Goal: Task Accomplishment & Management: Complete application form

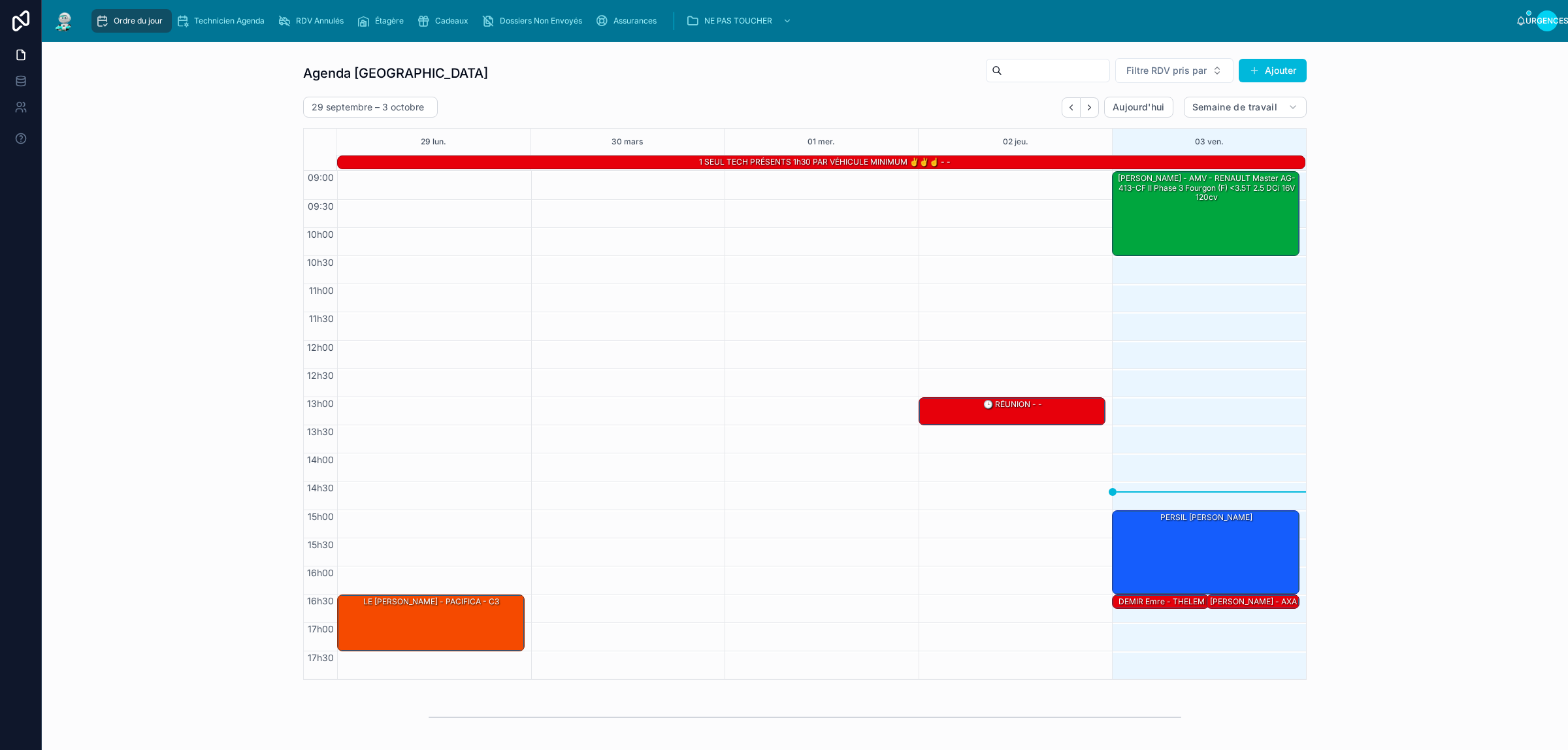
click at [641, 17] on font "Assurances" at bounding box center [634, 20] width 43 height 10
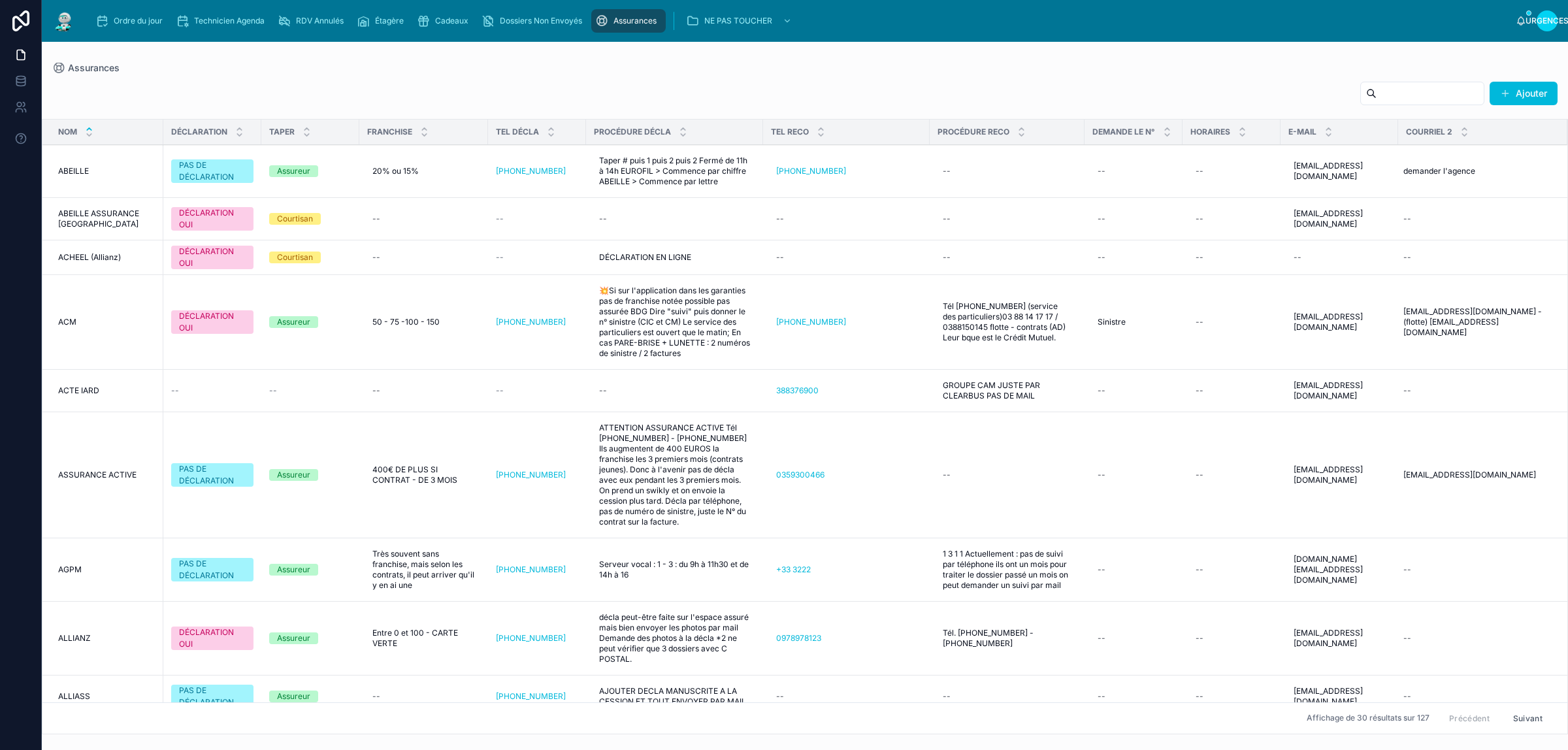
click at [457, 18] on font "Cadeaux" at bounding box center [452, 20] width 33 height 10
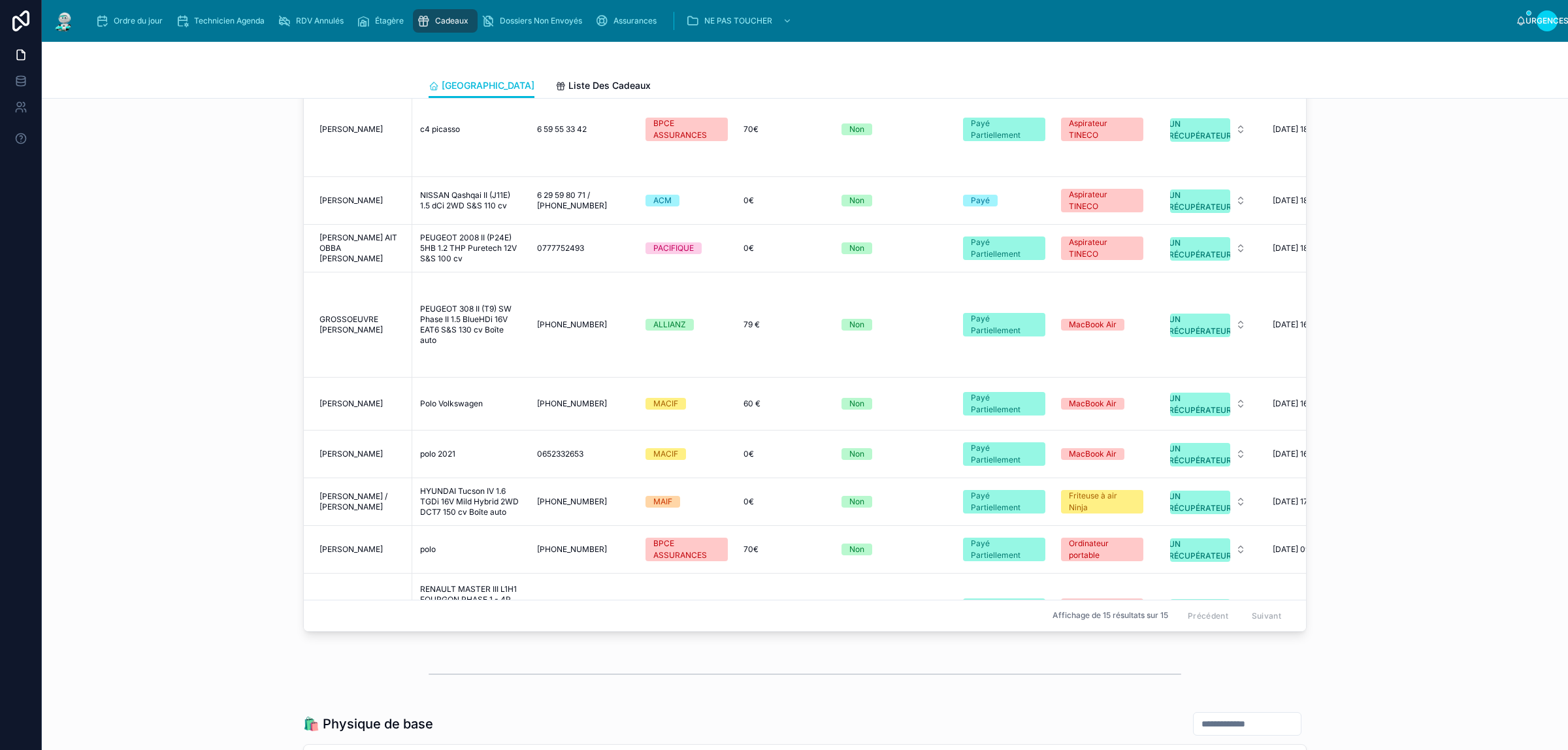
scroll to position [507, 0]
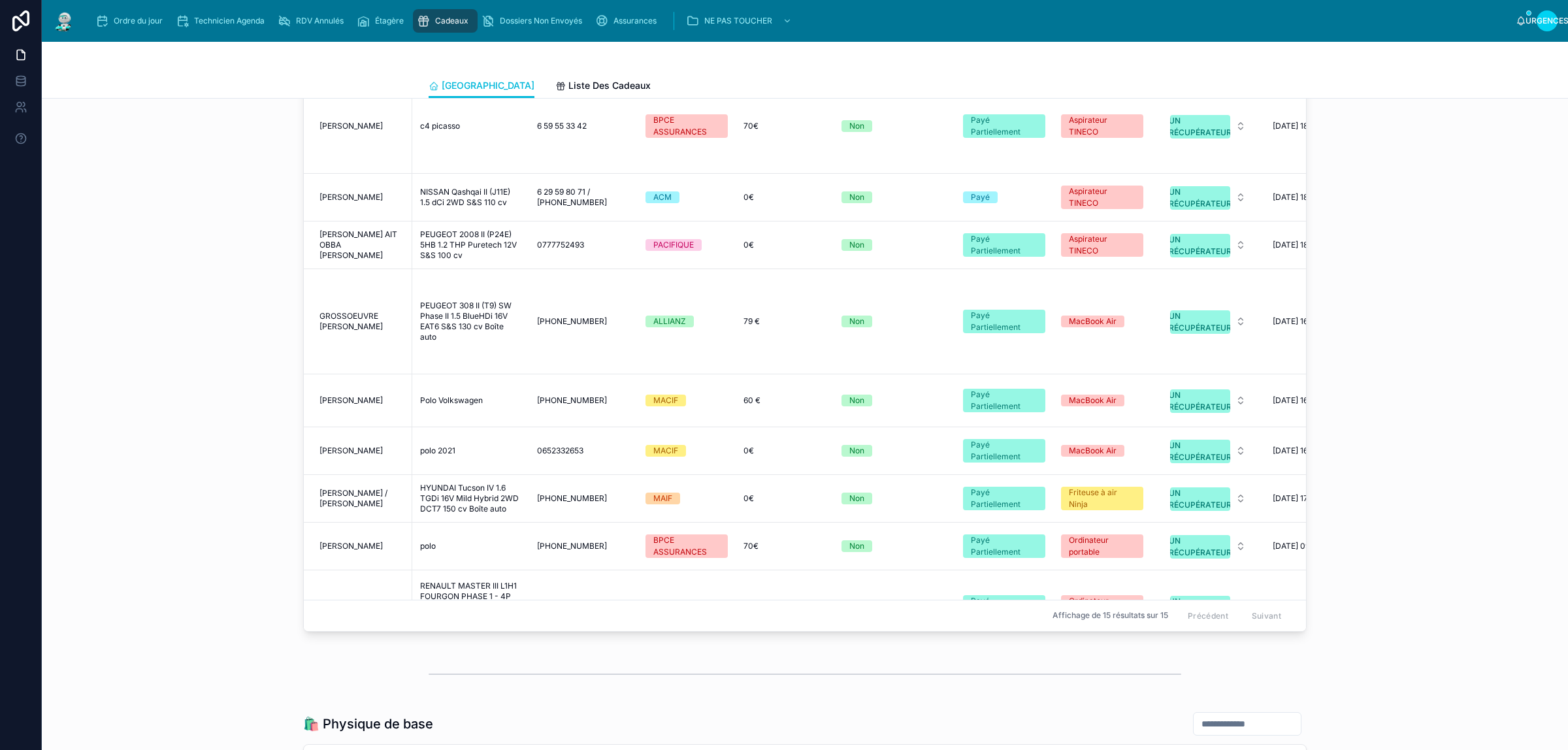
click at [596, 298] on td "[PHONE_NUMBER] [PHONE_NUMBER]" at bounding box center [583, 320] width 108 height 105
click at [337, 314] on span "GROSSOEUVRE [PERSON_NAME]" at bounding box center [362, 321] width 85 height 21
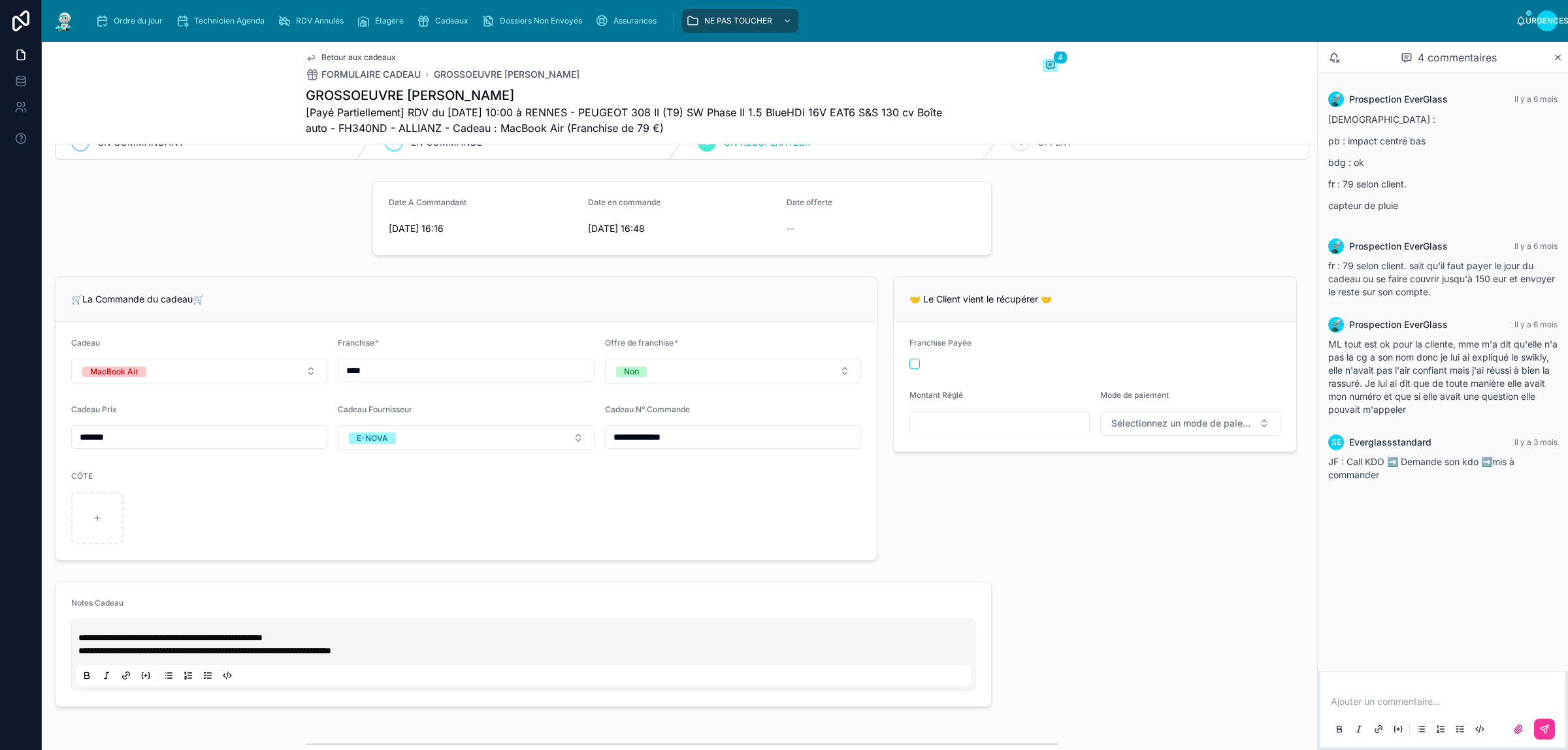
scroll to position [163, 0]
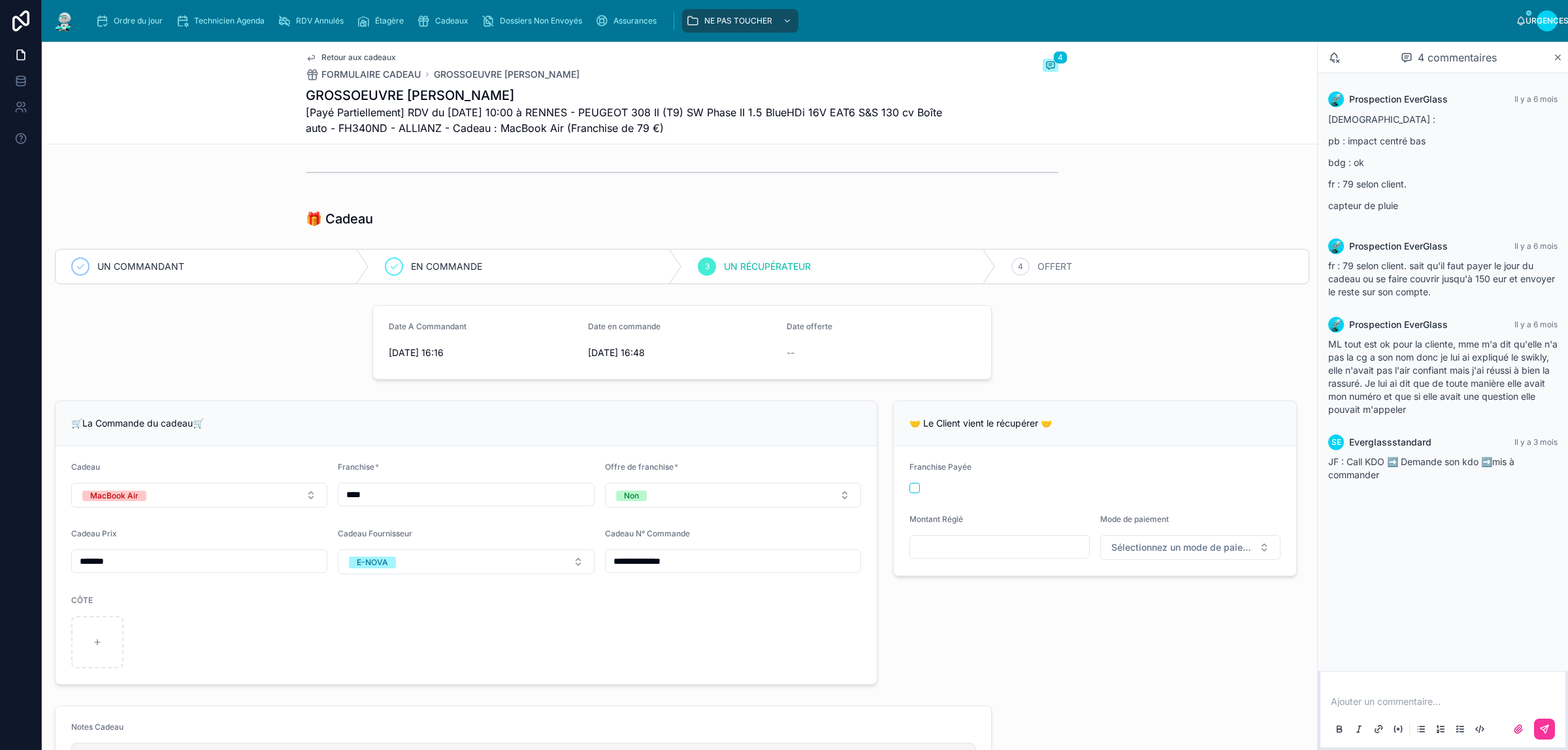
click at [1452, 704] on p at bounding box center [1445, 701] width 229 height 13
click at [1545, 729] on icon at bounding box center [1546, 727] width 5 height 5
click at [1151, 266] on div "4 OFFERT" at bounding box center [1152, 267] width 314 height 34
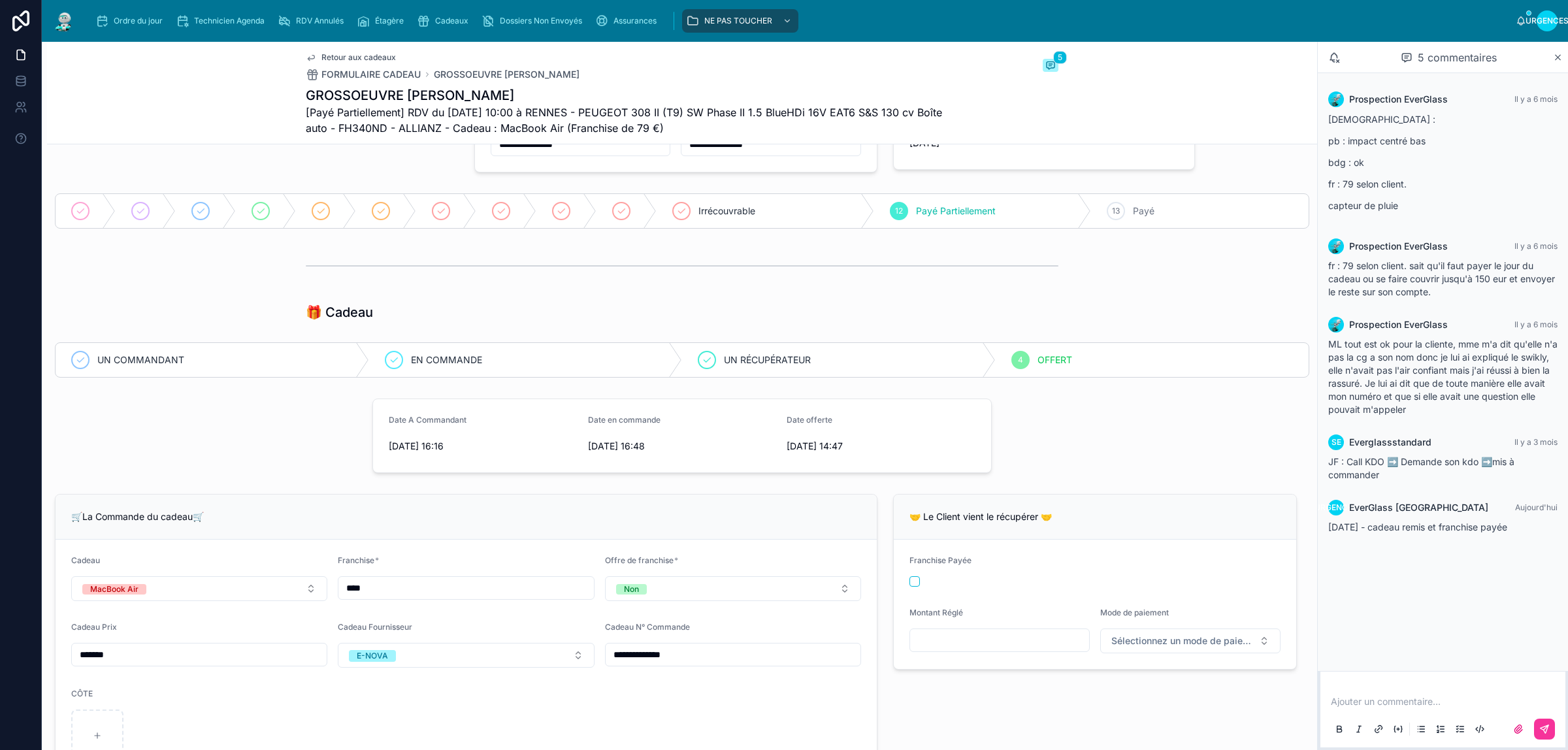
scroll to position [0, 0]
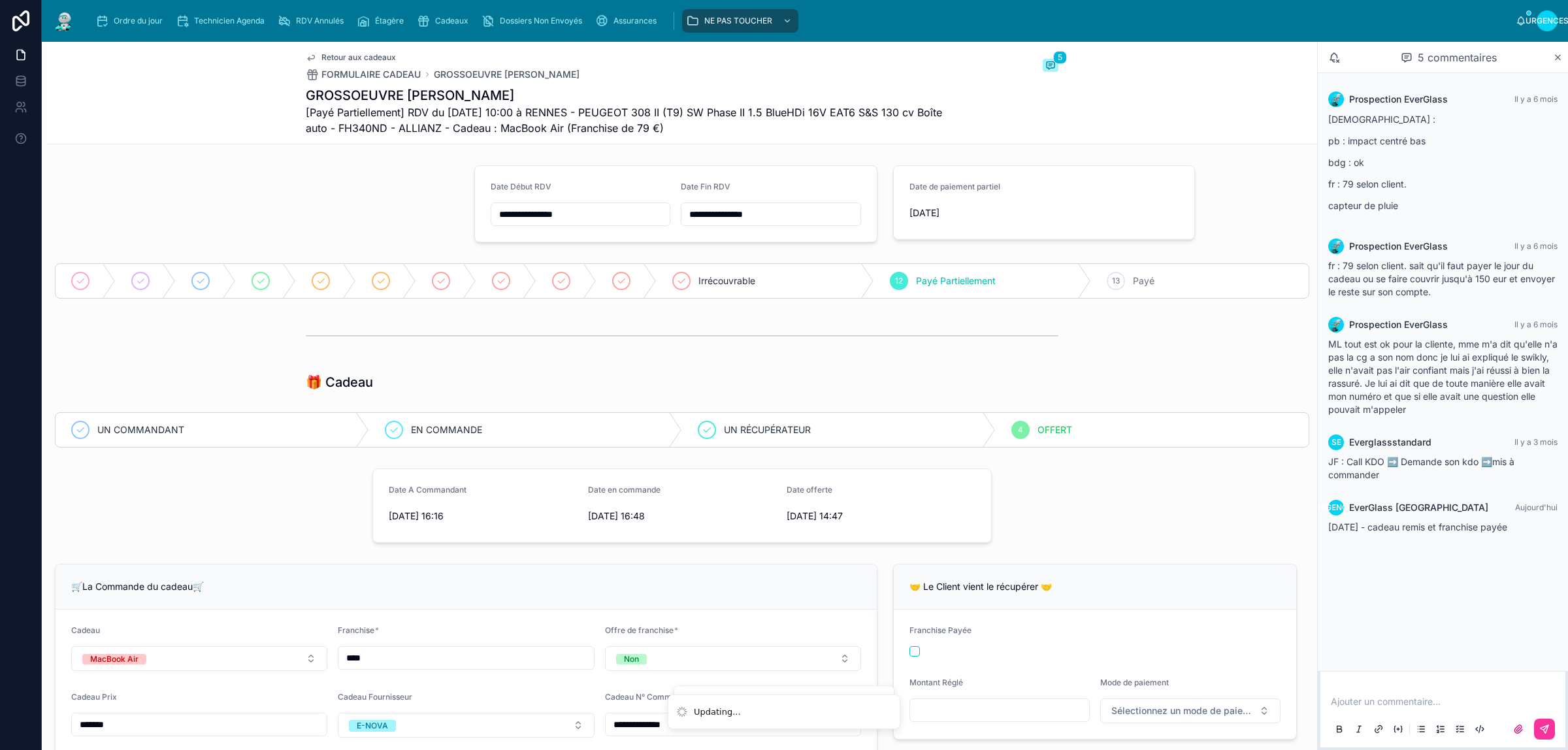
click at [139, 18] on font "Ordre du jour" at bounding box center [138, 20] width 49 height 10
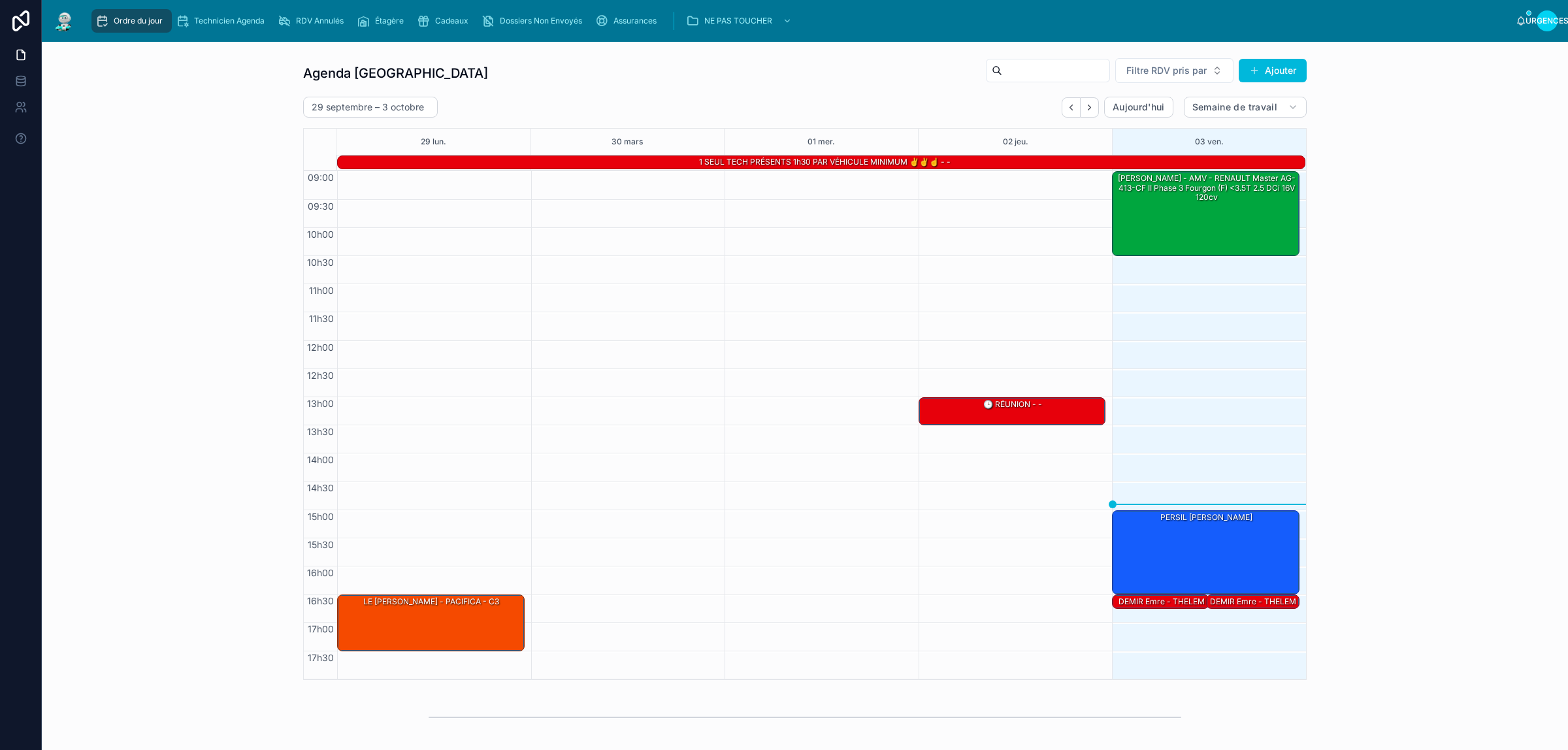
click at [632, 24] on font "Assurances" at bounding box center [634, 20] width 43 height 10
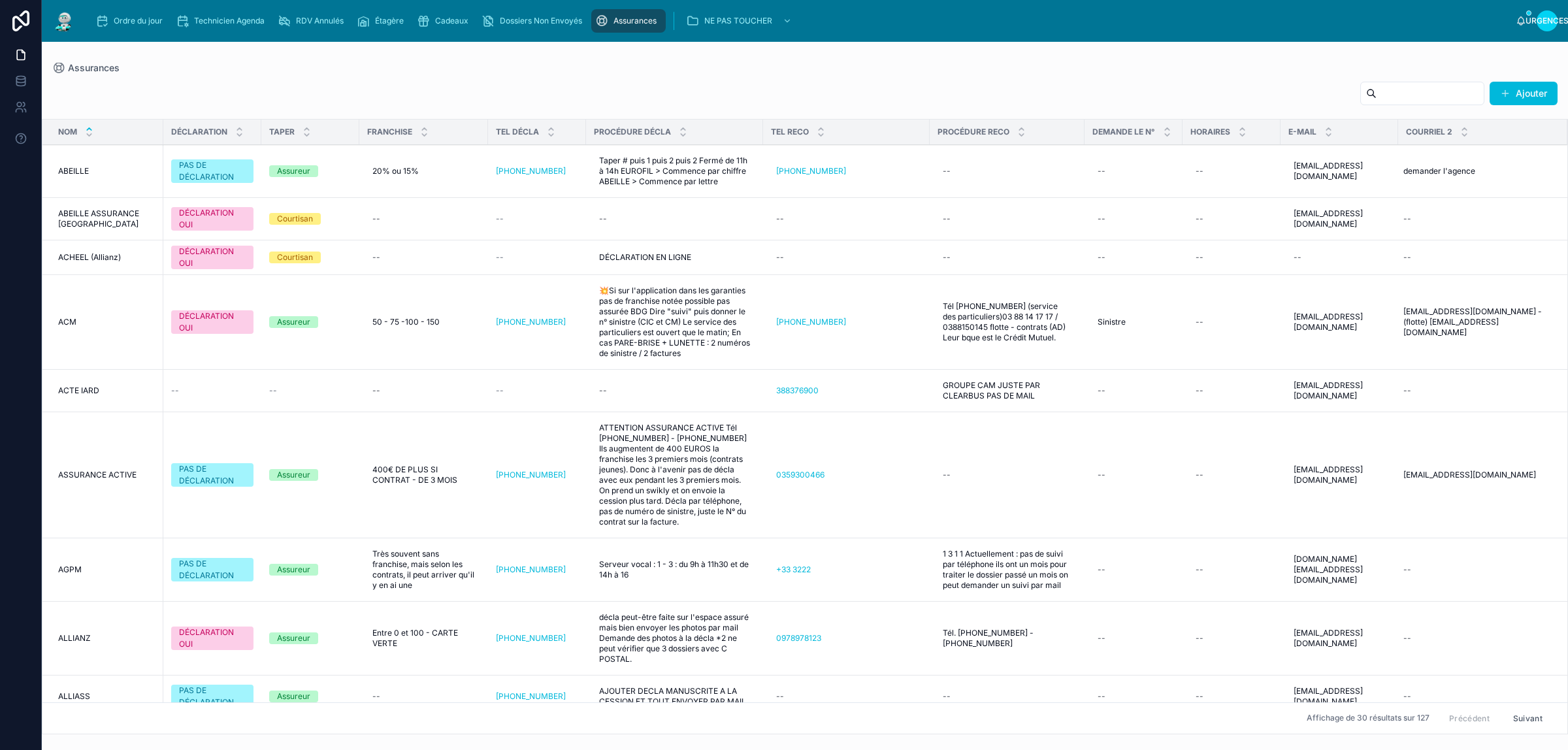
click at [1416, 94] on input "text" at bounding box center [1429, 93] width 107 height 18
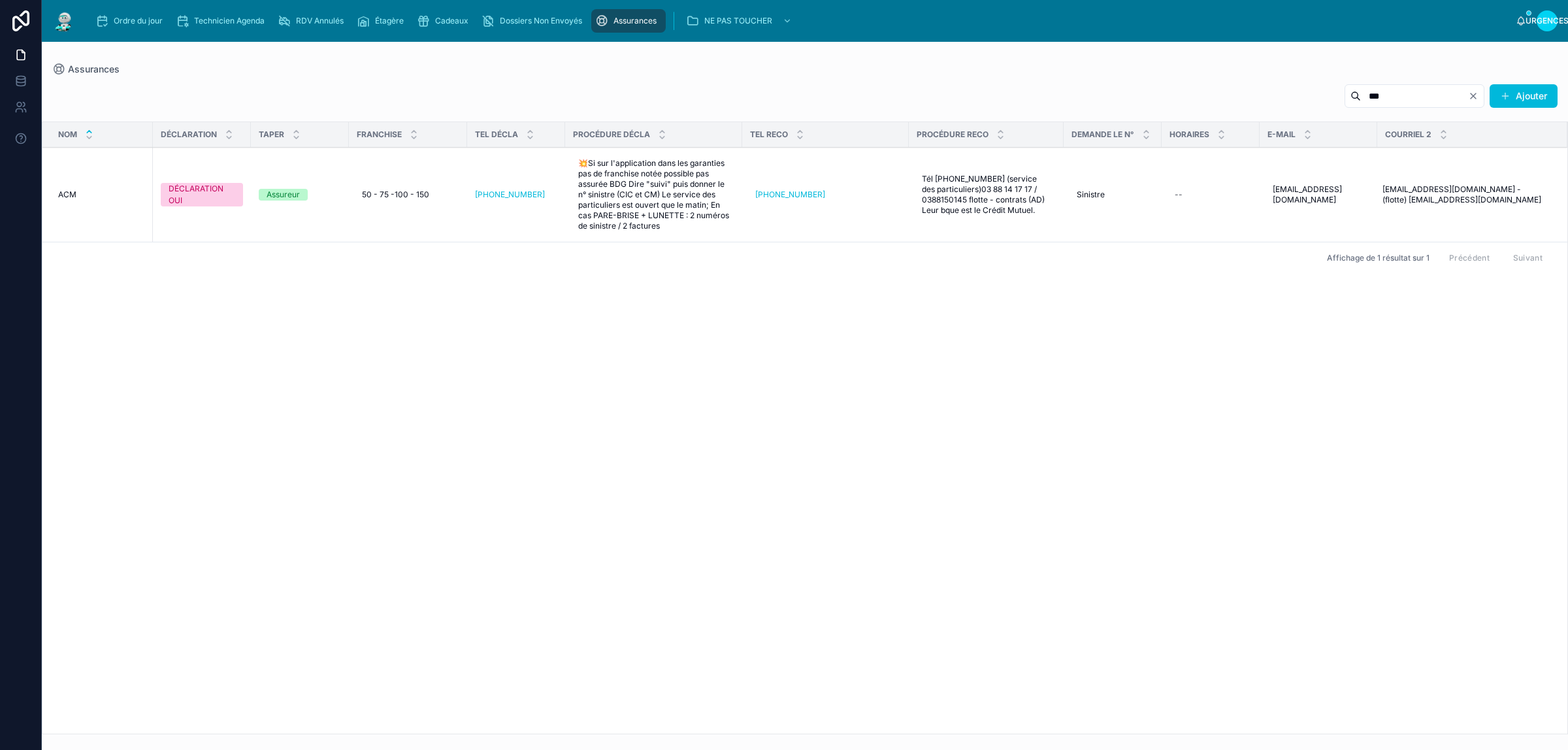
type input "***"
click at [1470, 97] on icon "Clair" at bounding box center [1473, 95] width 11 height 11
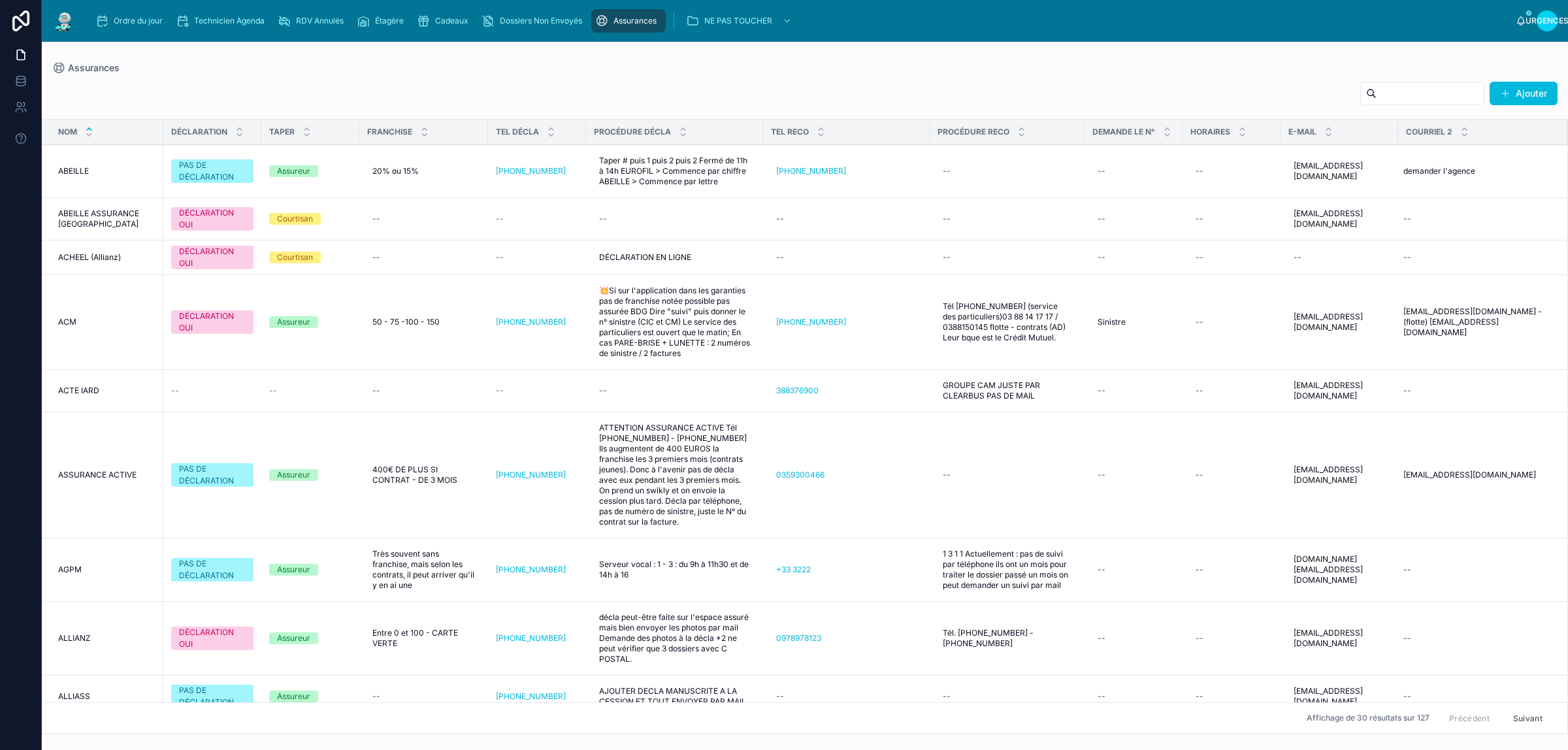
click at [139, 21] on font "Ordre du jour" at bounding box center [138, 20] width 49 height 10
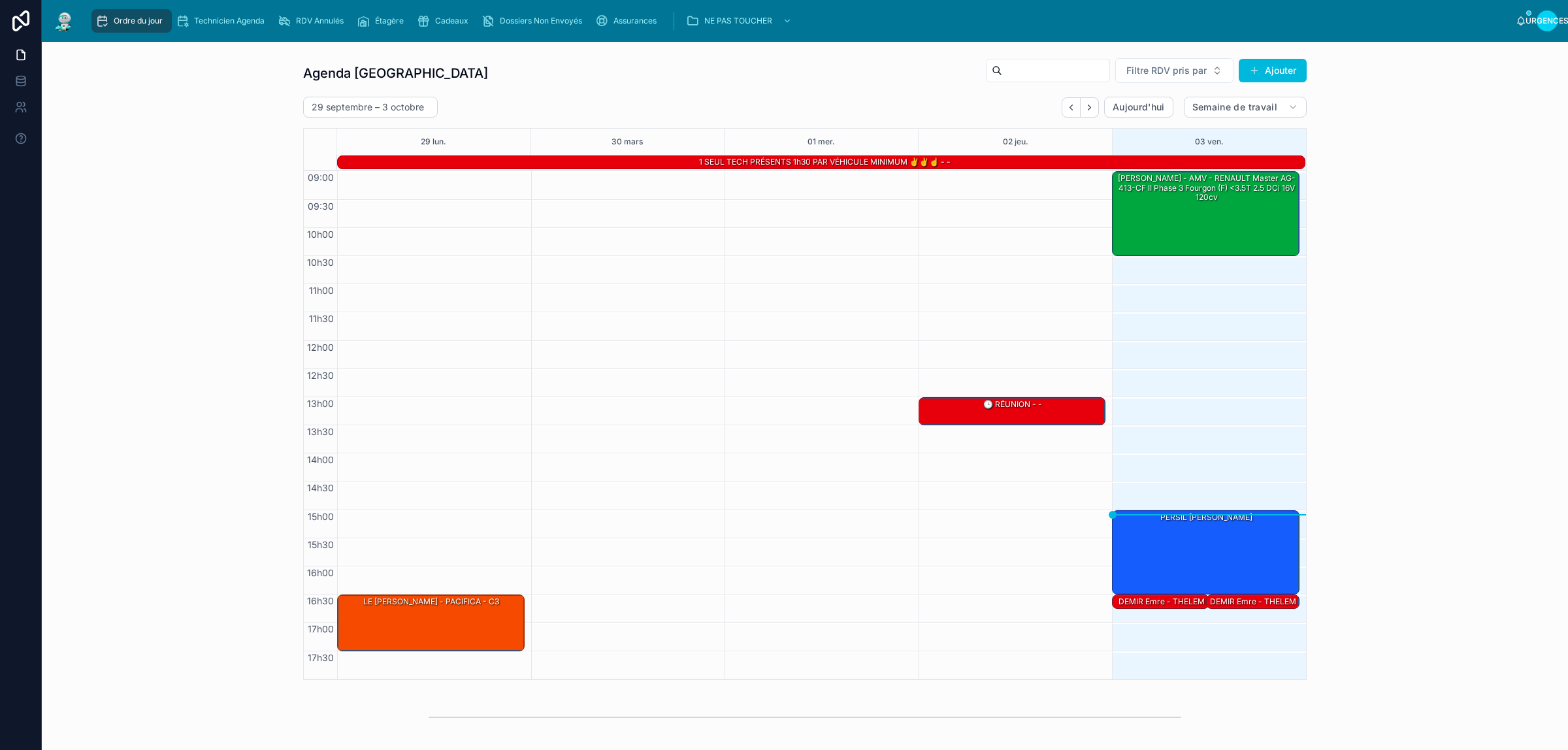
click at [196, 121] on div "Agenda Rennes Filtre RDV pris par Ajouter [DATE] – [DATE] [DATE] Semaine de tra…" at bounding box center [805, 368] width 1505 height 633
click at [1221, 555] on div "PERSIL [PERSON_NAME]" at bounding box center [1206, 551] width 183 height 82
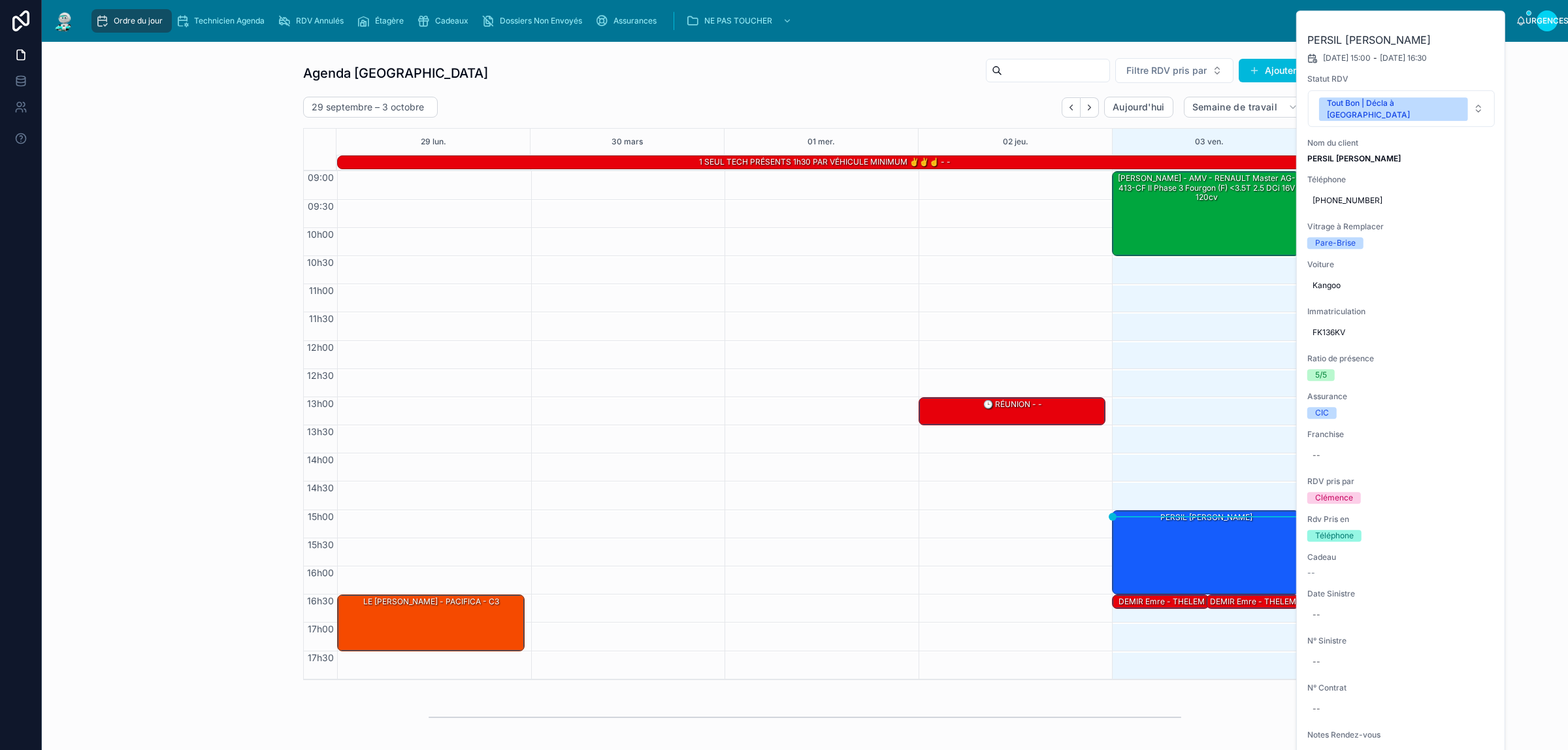
click at [0, 0] on button at bounding box center [0, 0] width 0 height 0
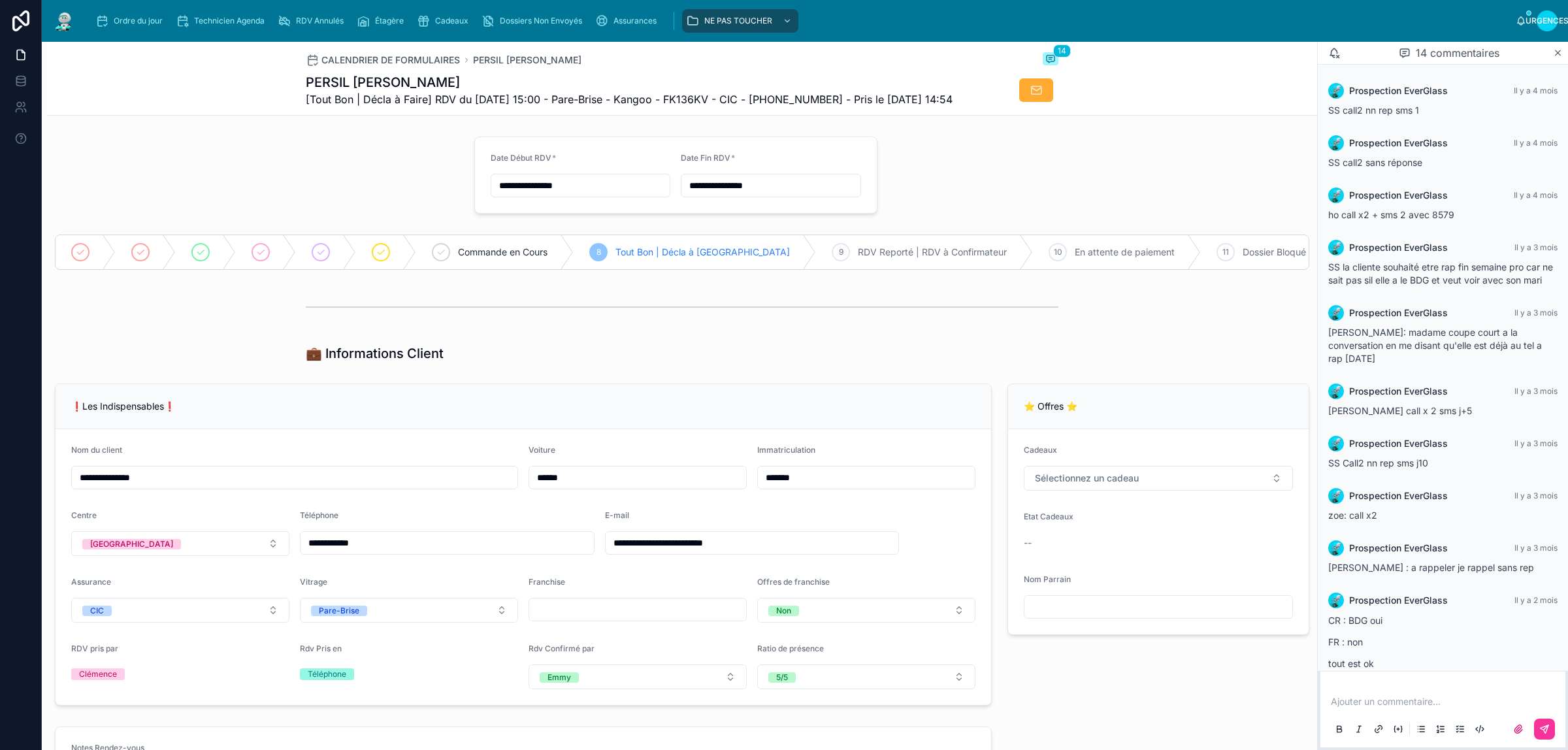
scroll to position [319, 0]
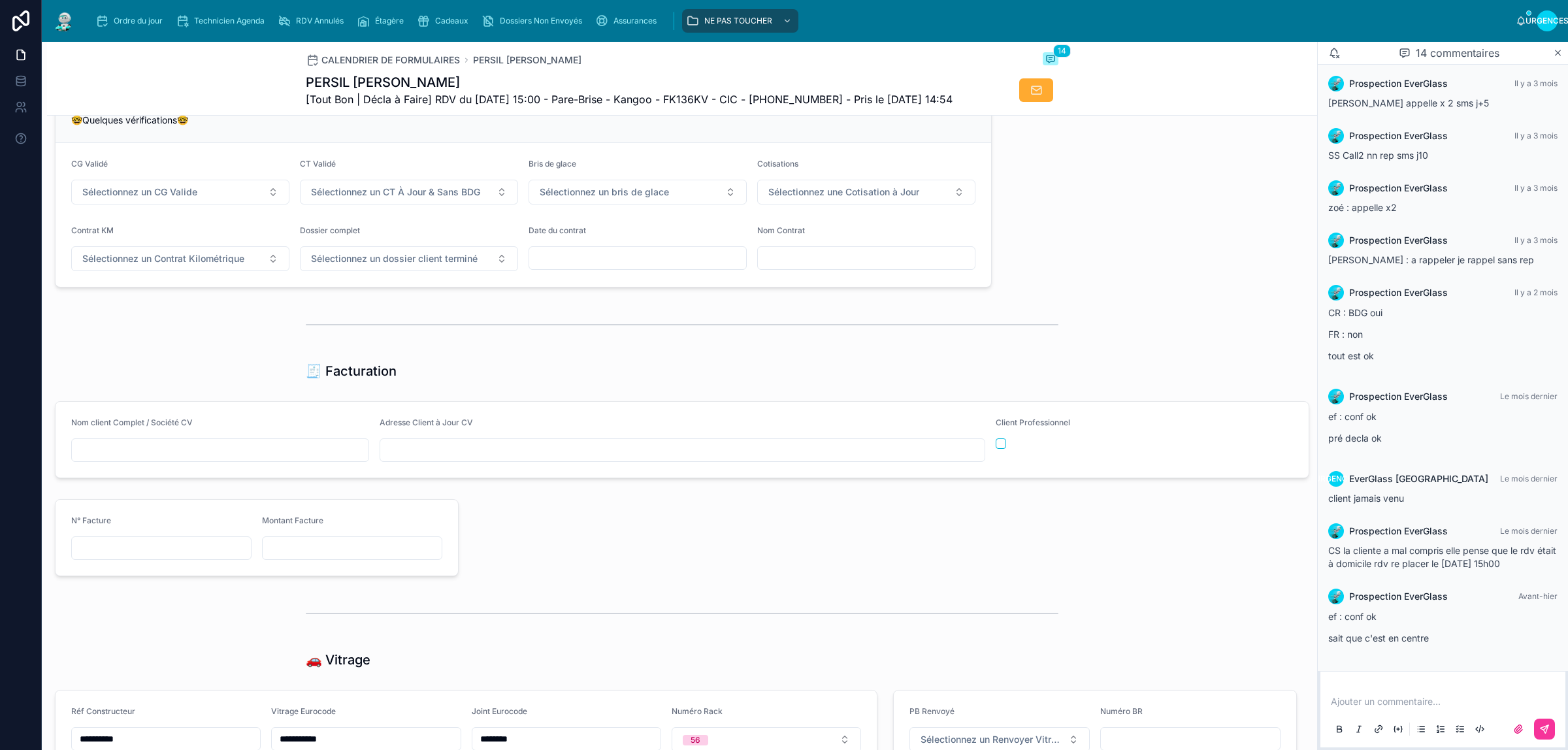
scroll to position [1224, 0]
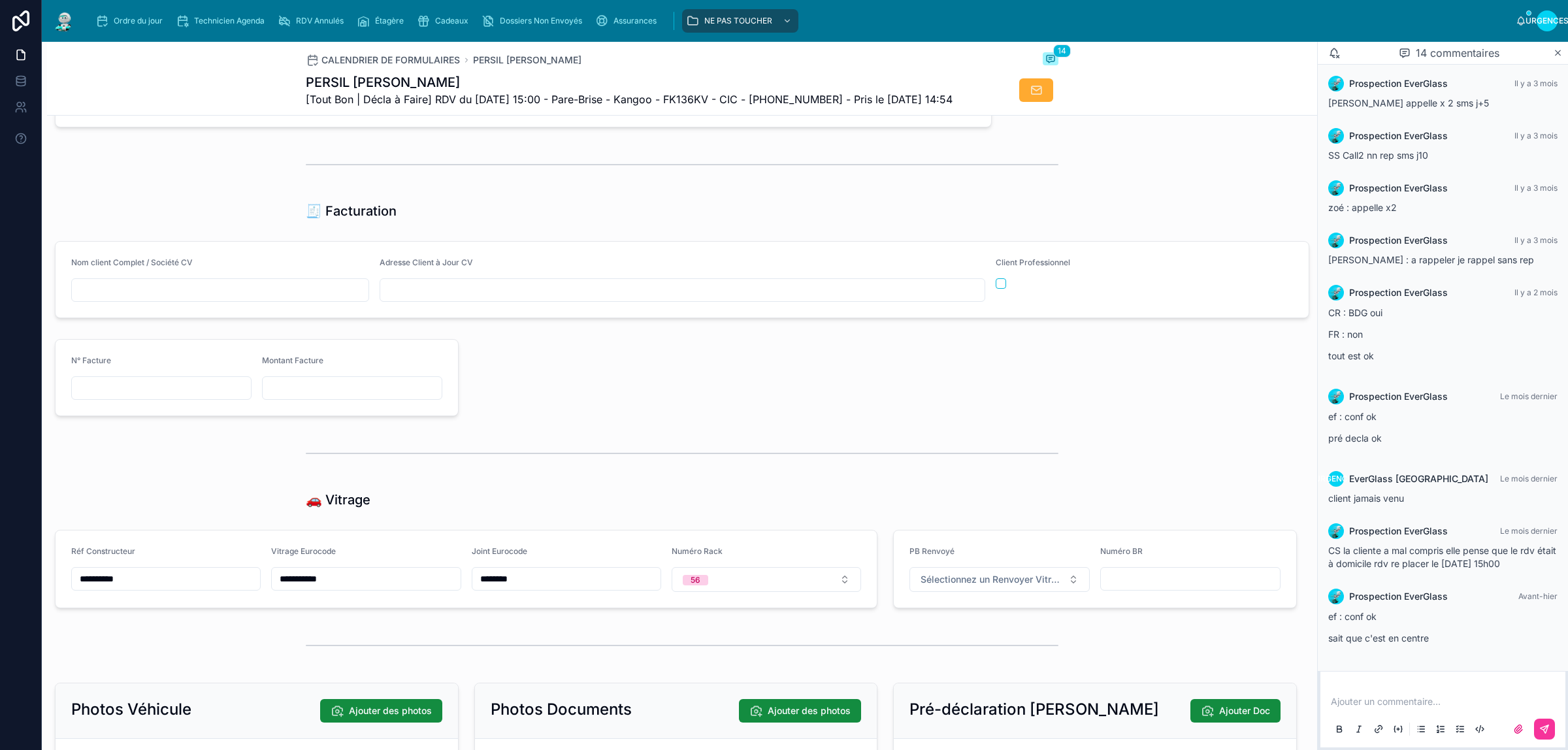
click at [1377, 700] on p at bounding box center [1445, 701] width 229 height 13
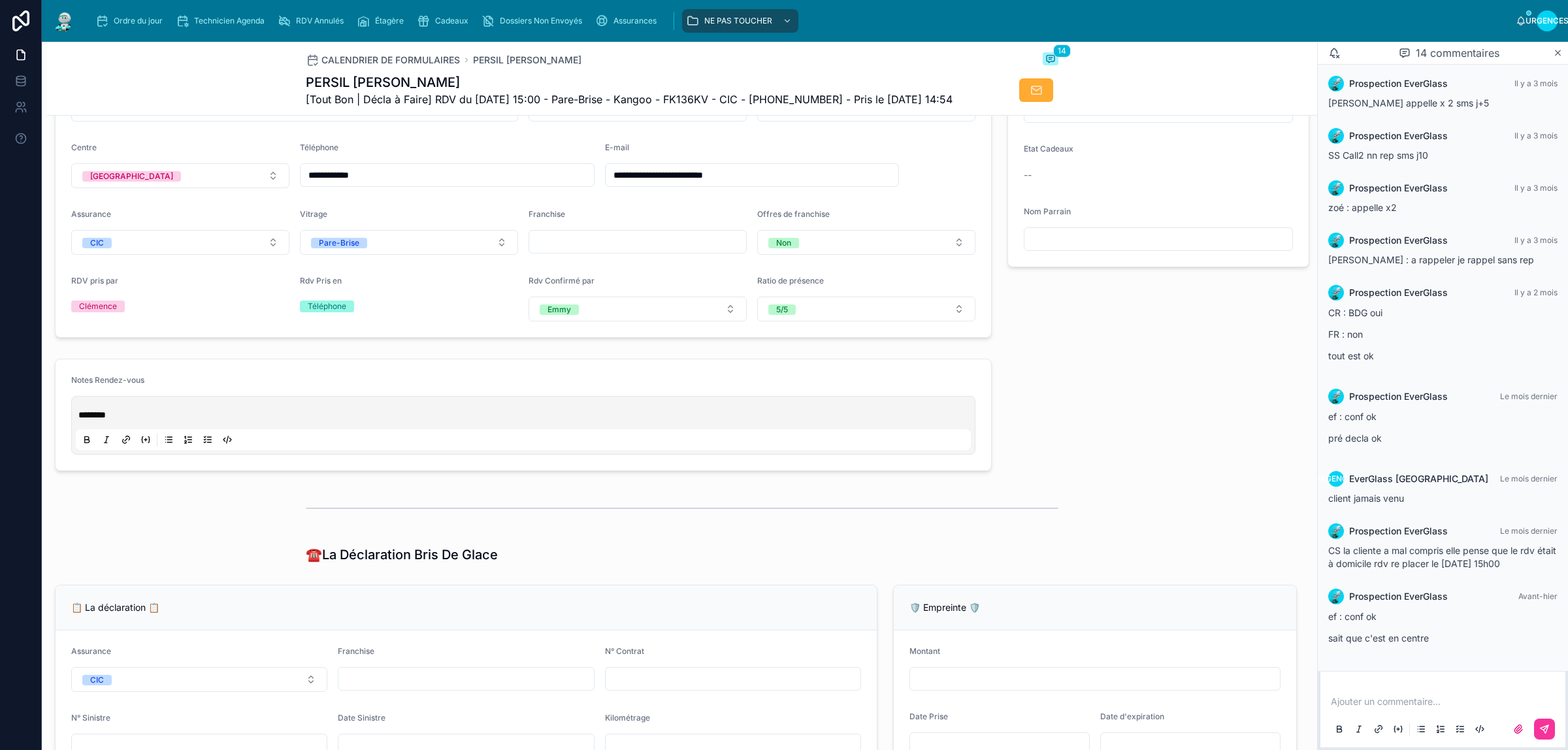
scroll to position [205, 0]
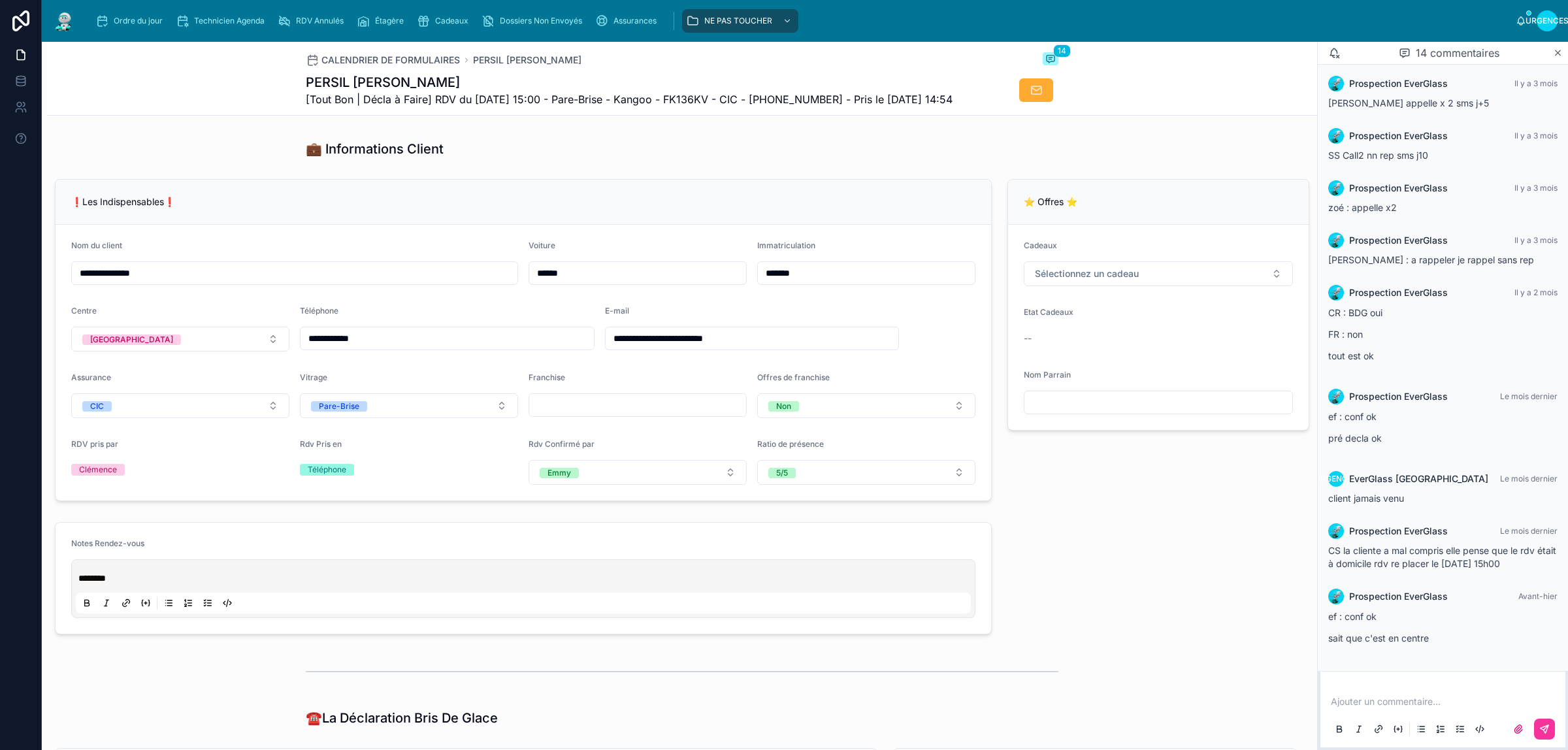
click at [498, 124] on div at bounding box center [682, 102] width 1270 height 43
click at [985, 271] on div "**********" at bounding box center [523, 340] width 952 height 333
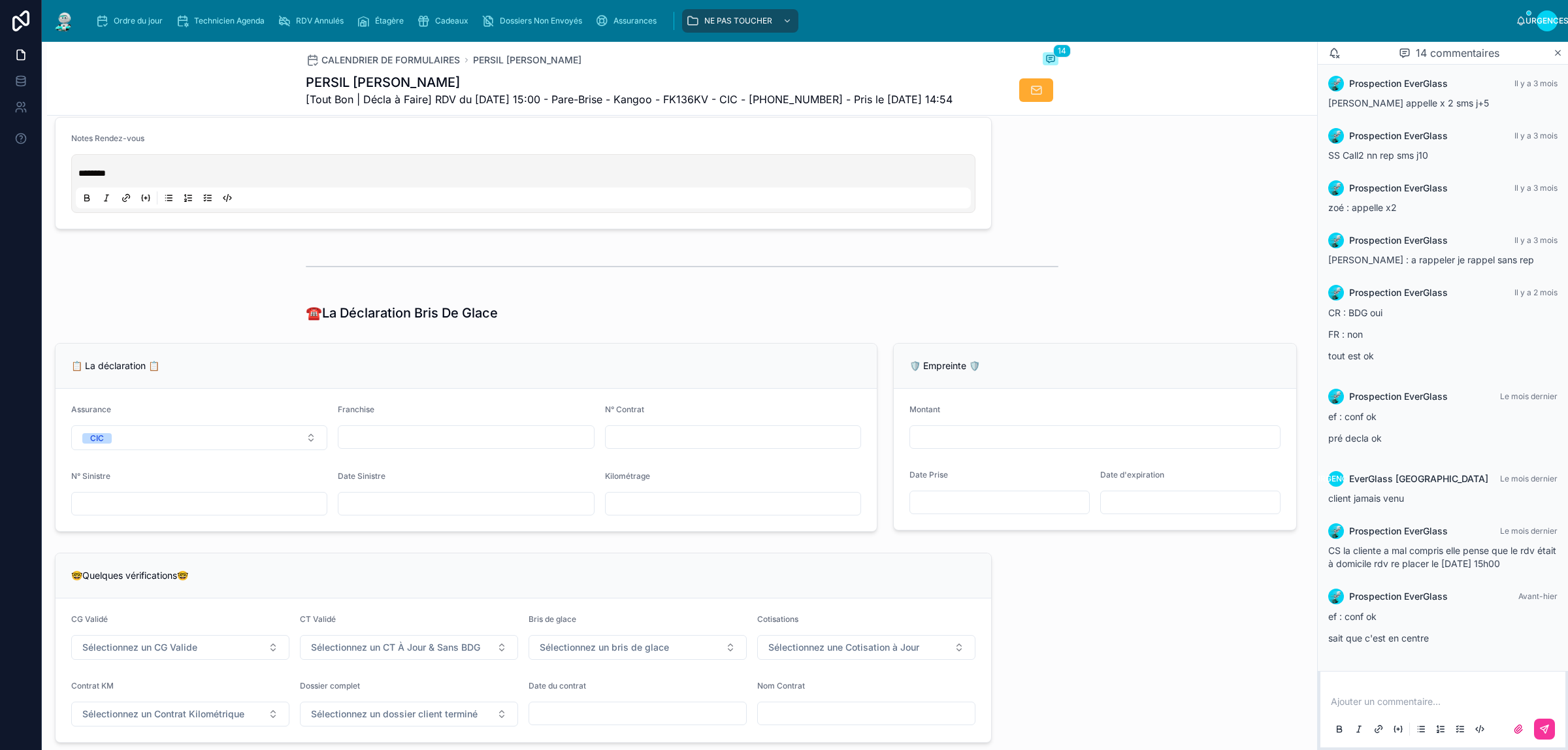
scroll to position [735, 0]
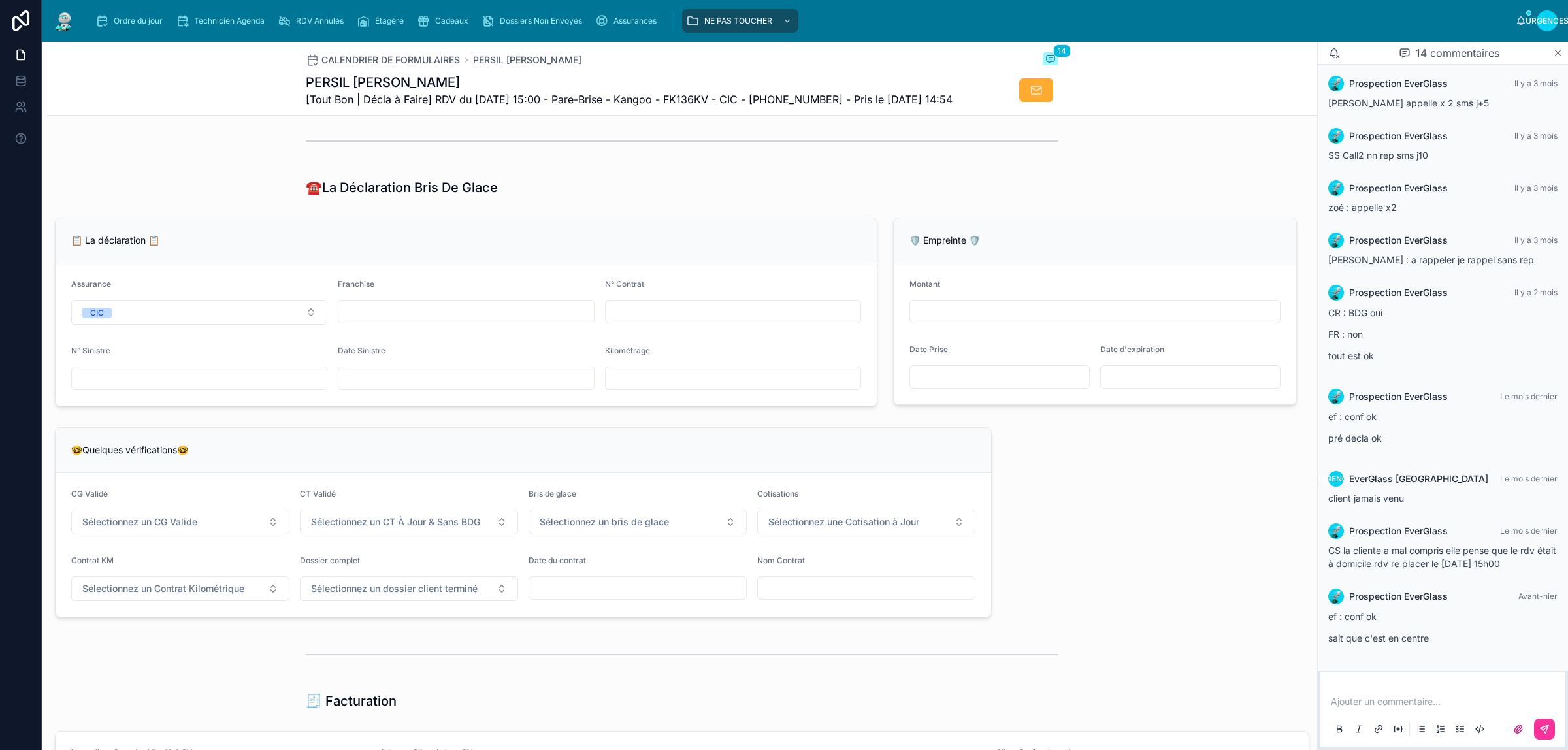
click at [1005, 386] on input "text" at bounding box center [1000, 377] width 179 height 18
click at [920, 386] on input "**********" at bounding box center [1000, 377] width 179 height 18
type input "**********"
click at [1196, 386] on input "text" at bounding box center [1190, 377] width 179 height 18
type input "**********"
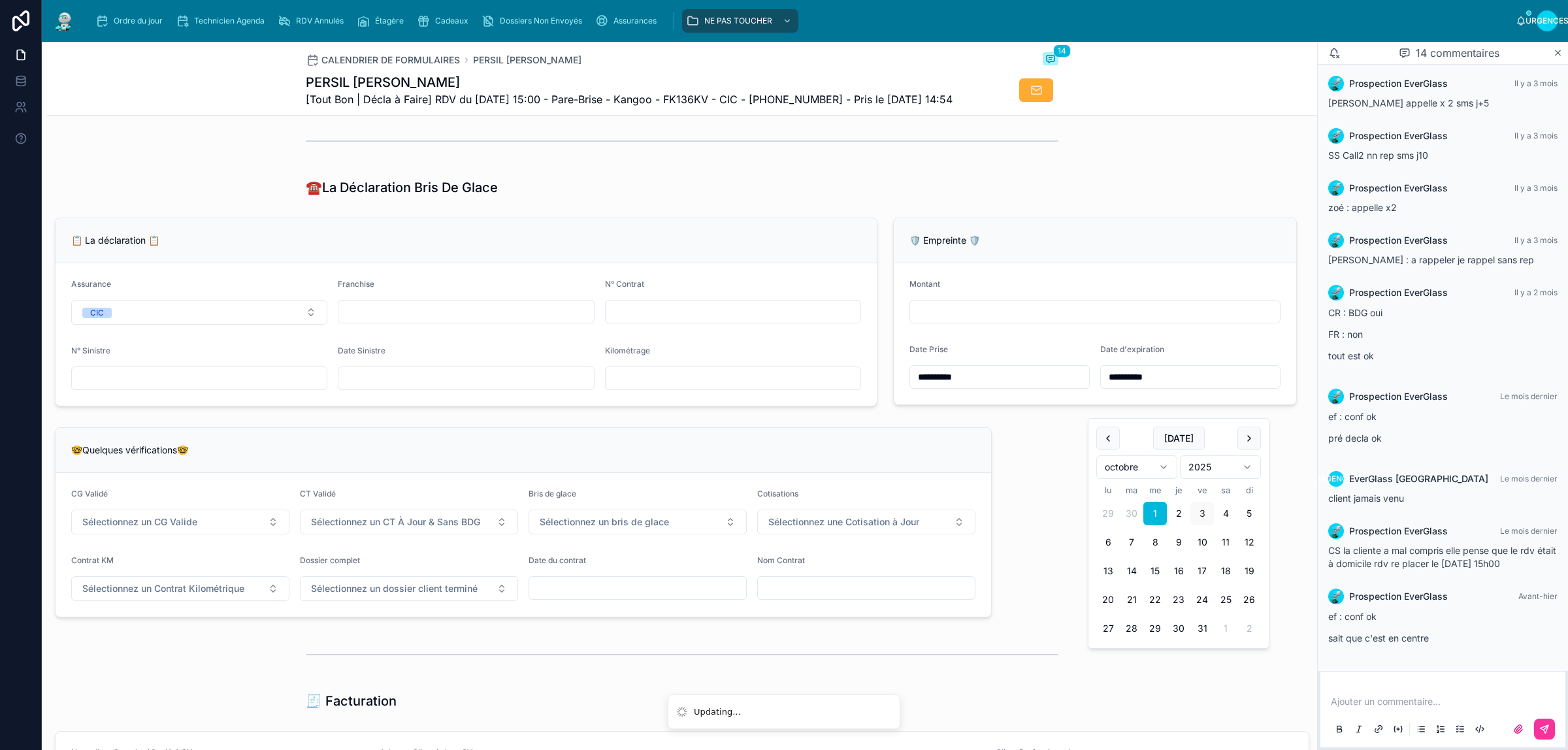
click at [1037, 320] on input "text" at bounding box center [1094, 311] width 369 height 18
click at [1043, 202] on div "☎️La Déclaration Bris De Glace" at bounding box center [682, 187] width 1270 height 29
click at [954, 320] on input "text" at bounding box center [1094, 311] width 369 height 18
type input "****"
drag, startPoint x: 1092, startPoint y: 576, endPoint x: 1098, endPoint y: 517, distance: 59.3
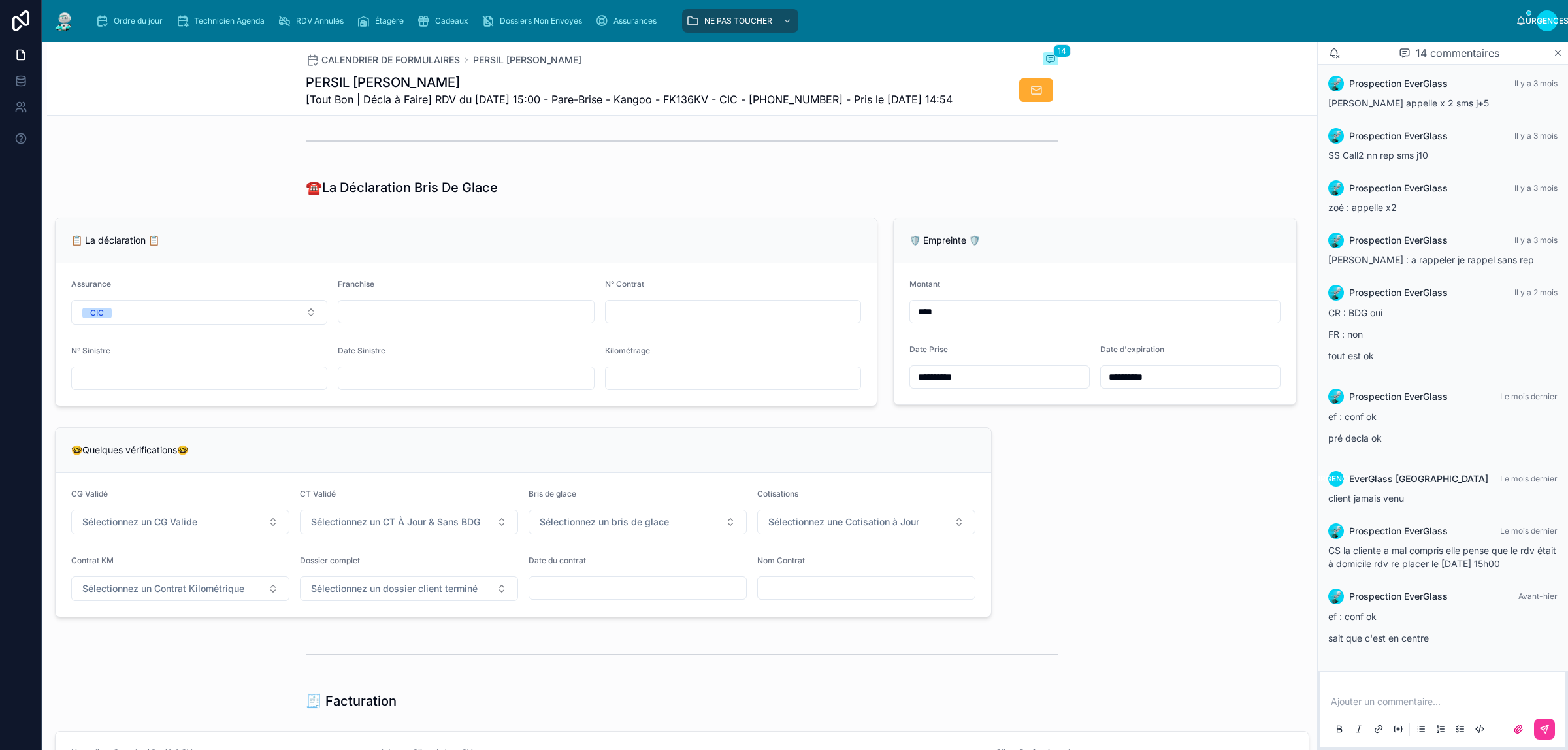
click at [1092, 576] on div "**********" at bounding box center [682, 445] width 1270 height 2098
click at [917, 157] on div at bounding box center [682, 141] width 753 height 33
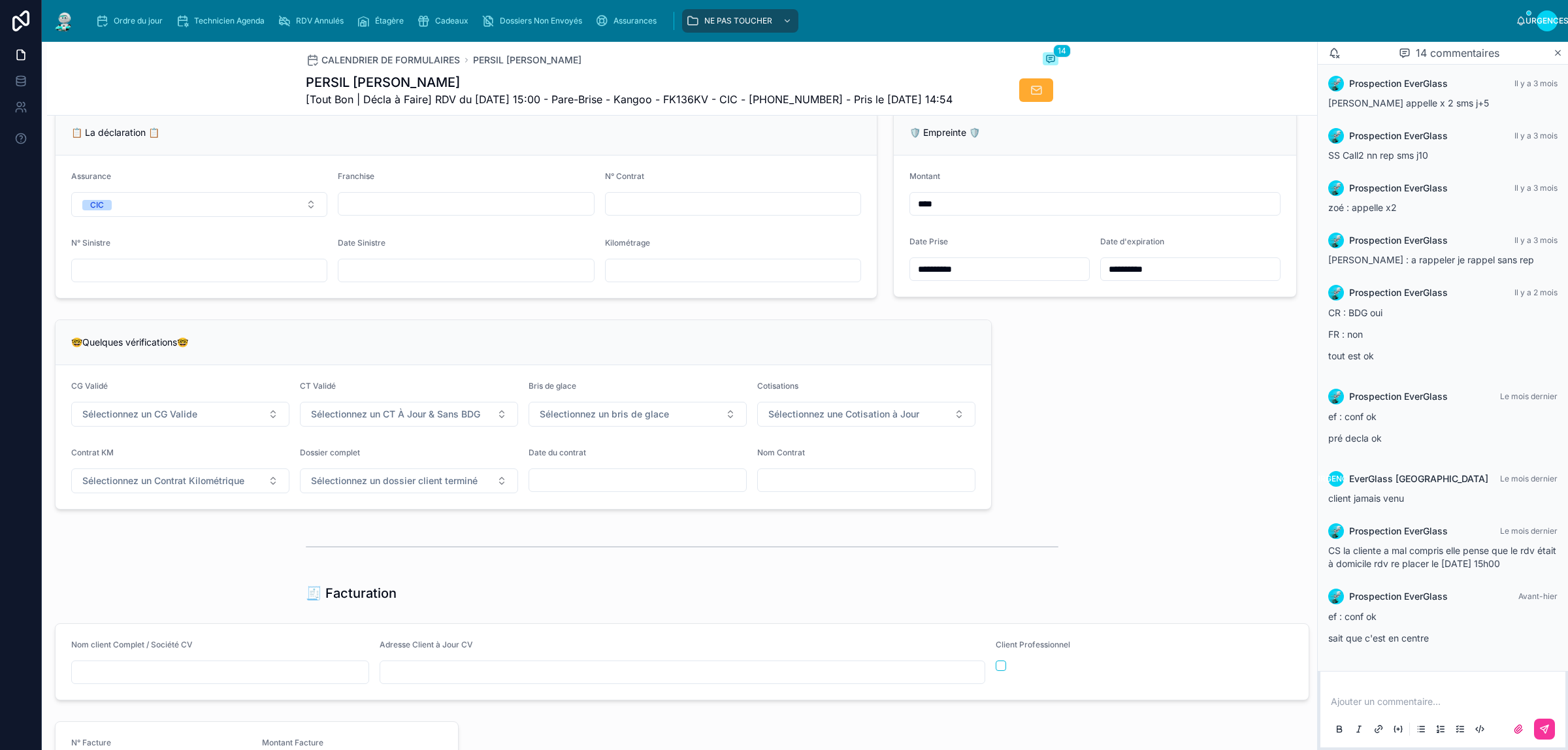
scroll to position [1143, 0]
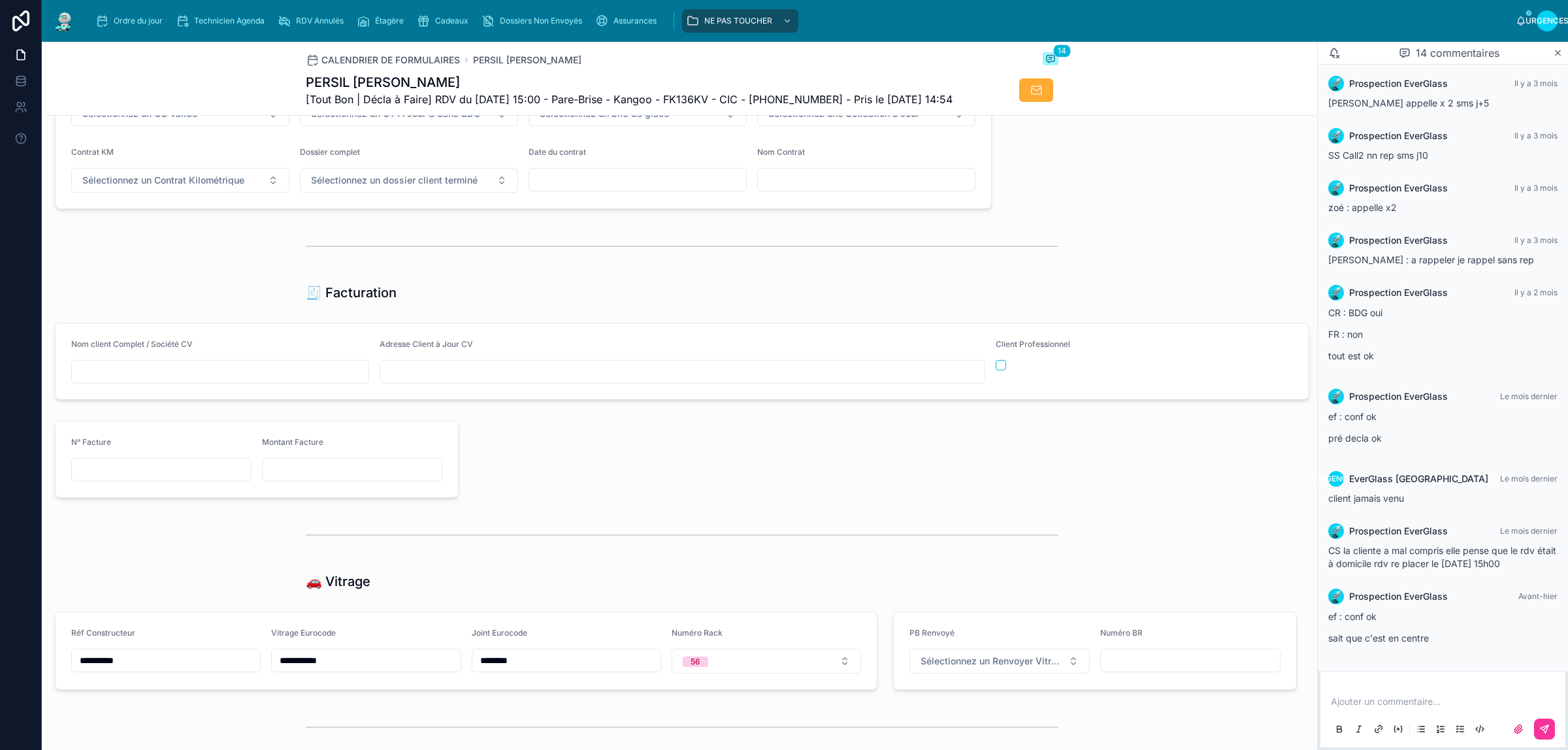
click at [1398, 699] on p at bounding box center [1445, 701] width 229 height 13
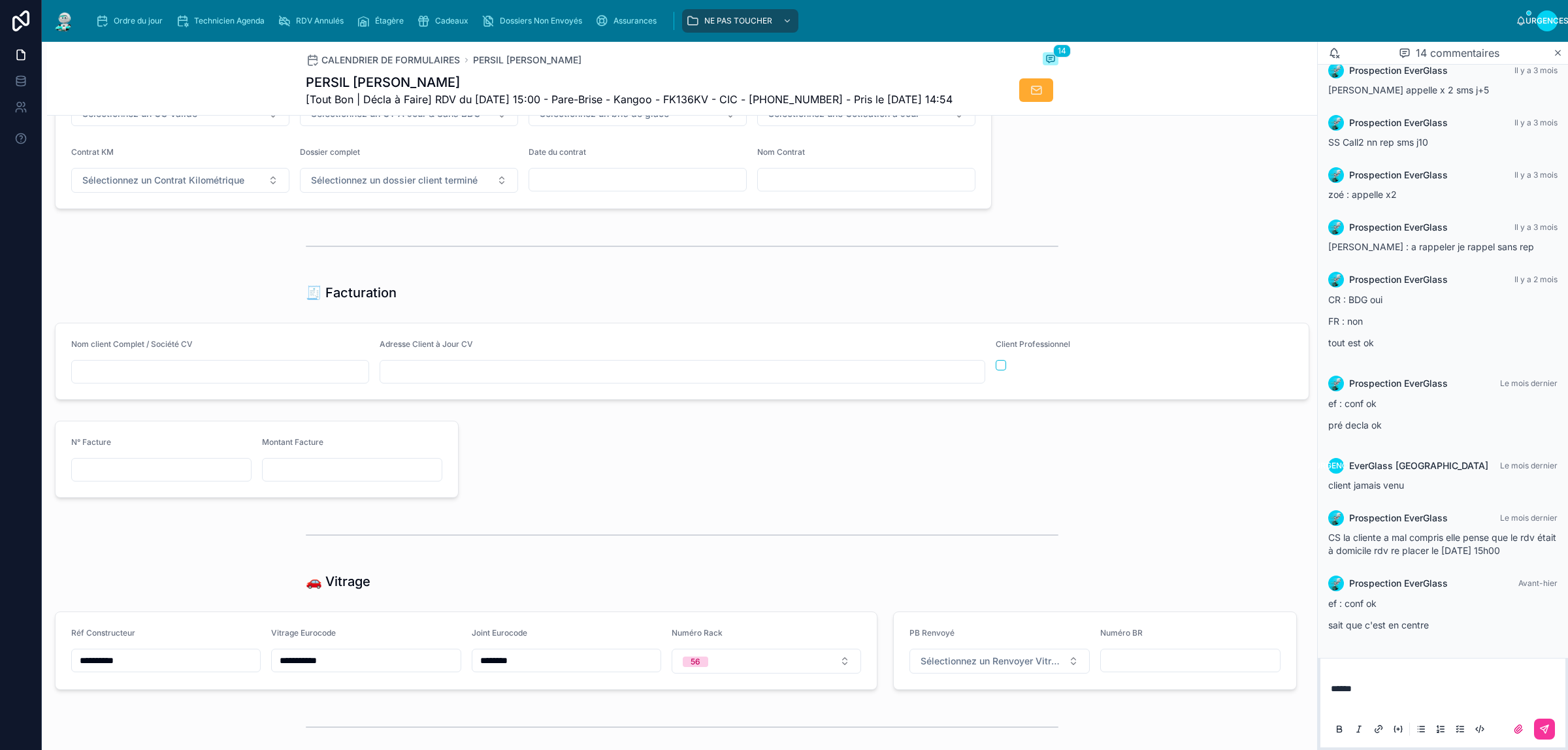
click at [1539, 737] on button at bounding box center [1544, 729] width 21 height 21
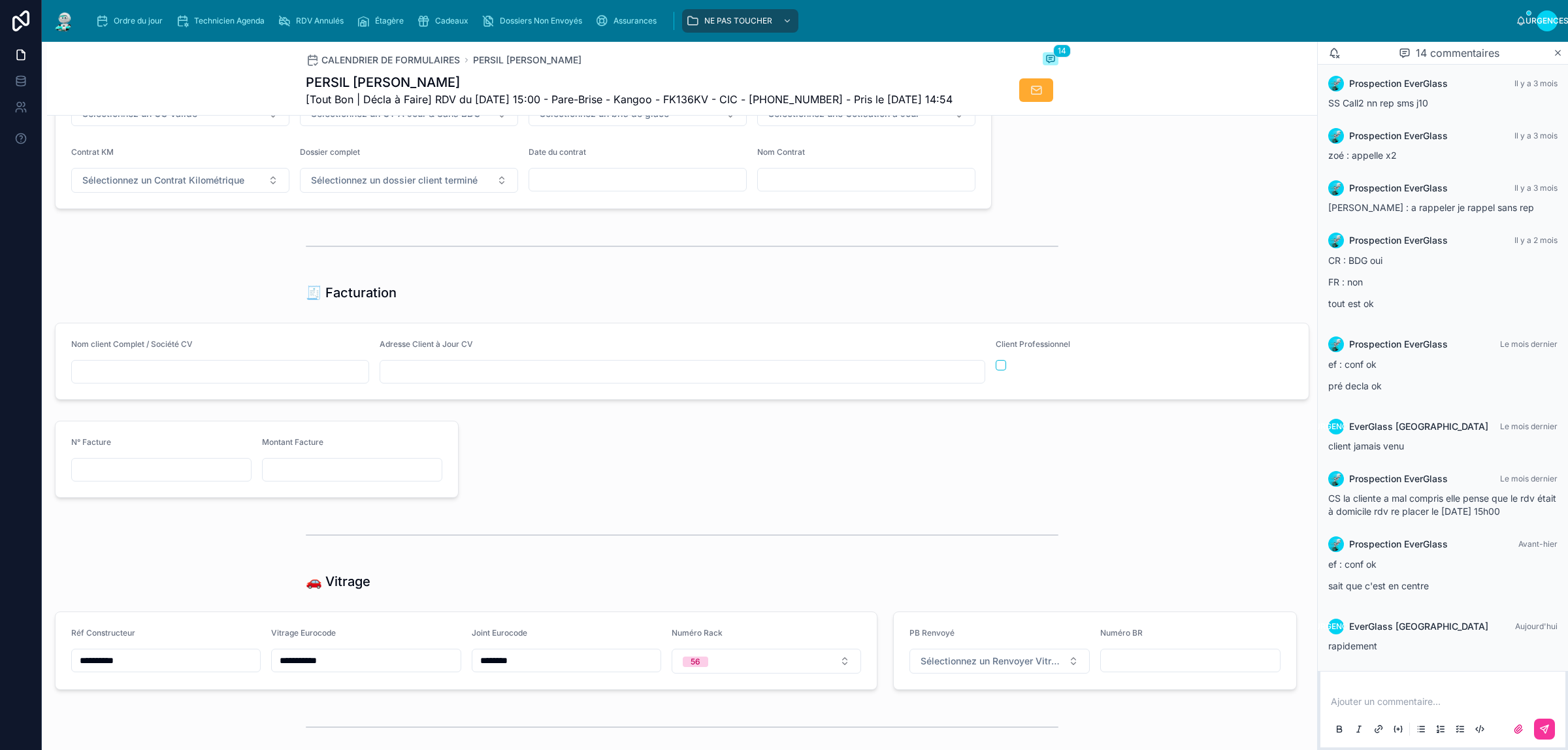
scroll to position [371, 0]
click at [1398, 703] on p at bounding box center [1445, 701] width 229 height 13
click at [1385, 709] on div "Ajouter un commentaire..." at bounding box center [1442, 714] width 229 height 55
click at [1385, 696] on p at bounding box center [1445, 701] width 229 height 13
